Goal: Complete application form

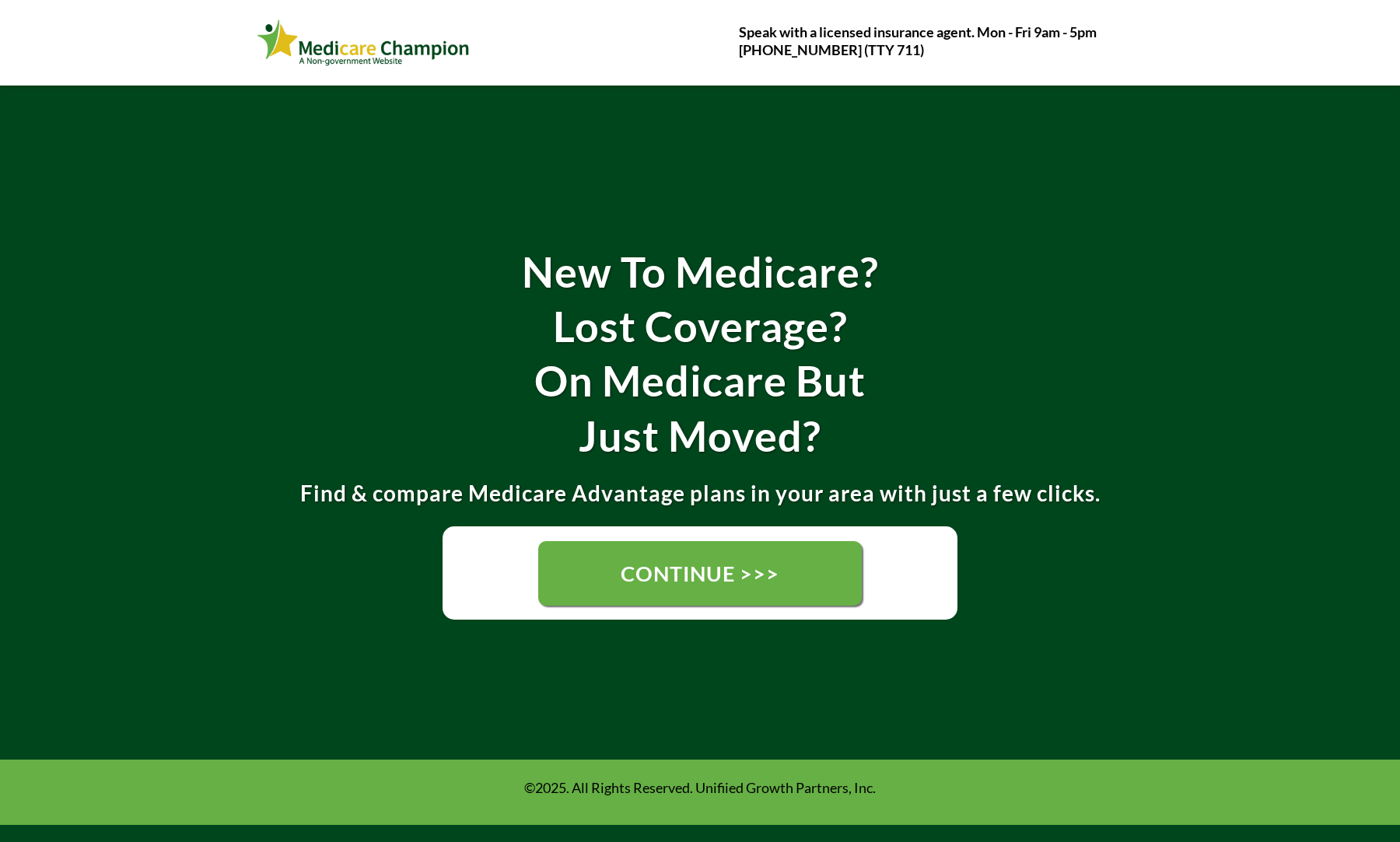
click at [719, 563] on span "CONTINUE >>>" at bounding box center [700, 574] width 159 height 26
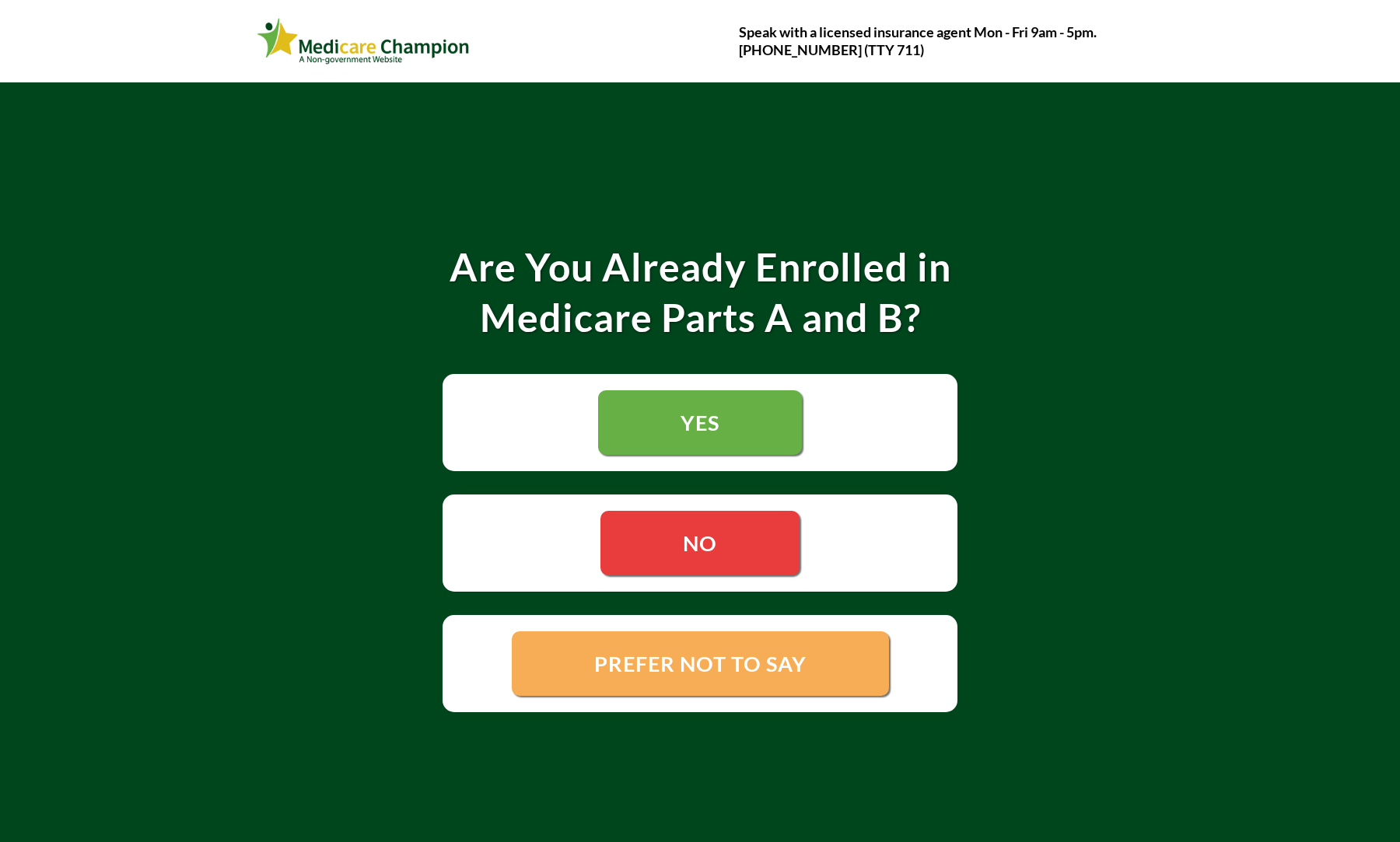
click at [770, 555] on link "NO" at bounding box center [700, 543] width 199 height 64
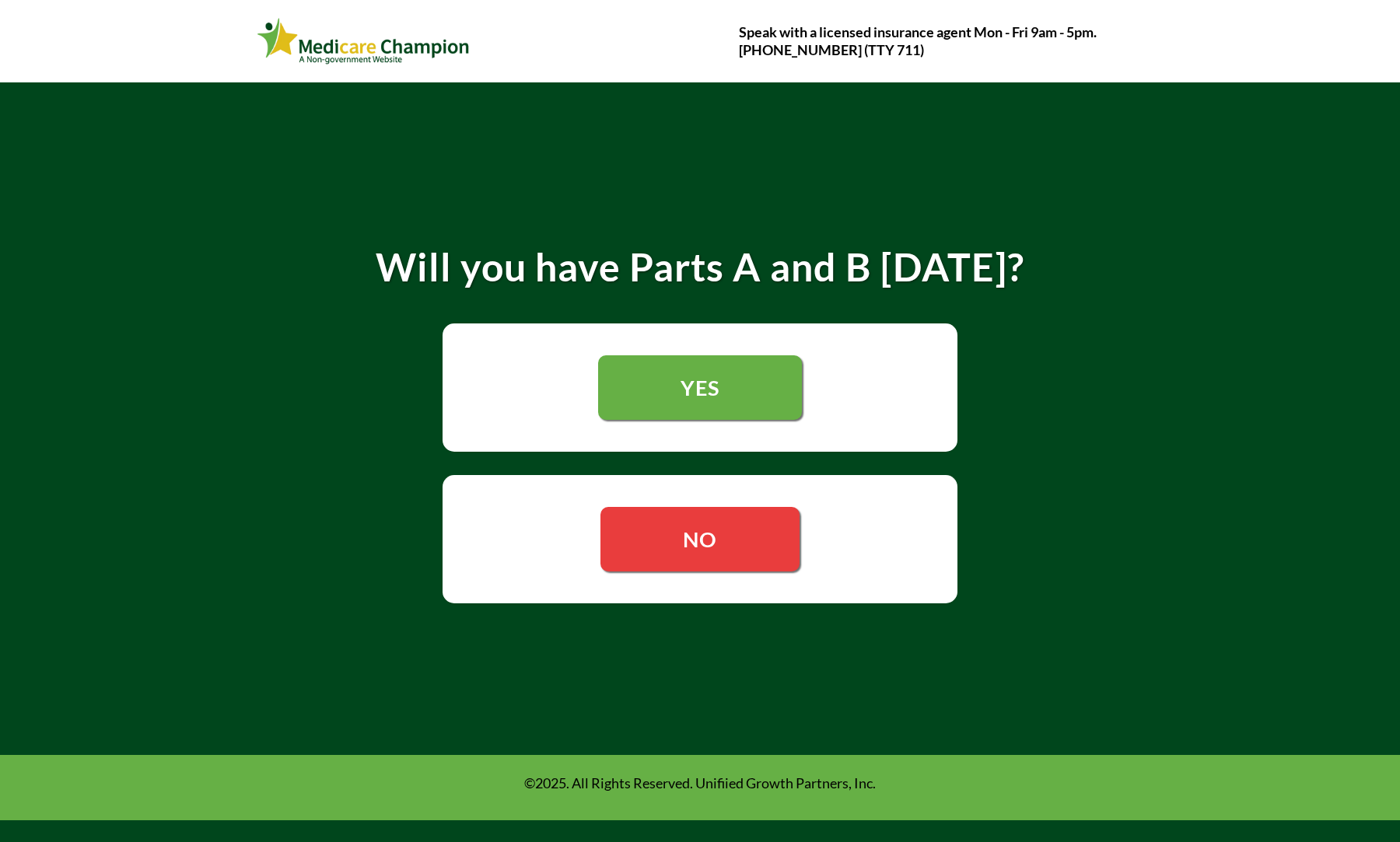
click at [770, 555] on link "NO" at bounding box center [700, 539] width 199 height 64
